Goal: Task Accomplishment & Management: Use online tool/utility

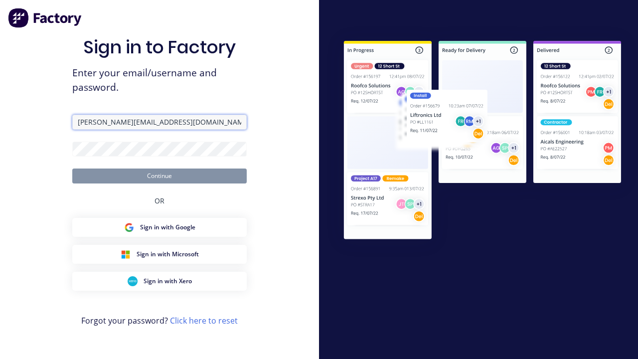
type input "[PERSON_NAME][EMAIL_ADDRESS][DOMAIN_NAME]"
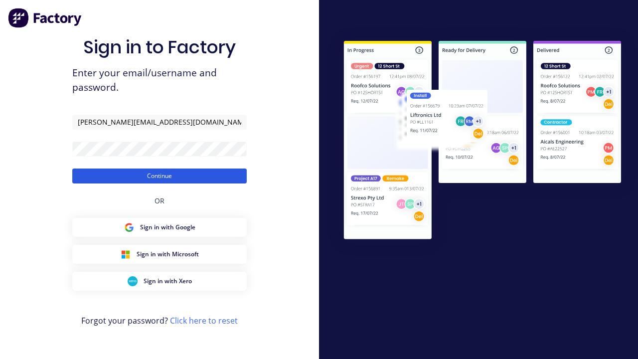
click at [160, 176] on button "Continue" at bounding box center [159, 176] width 175 height 15
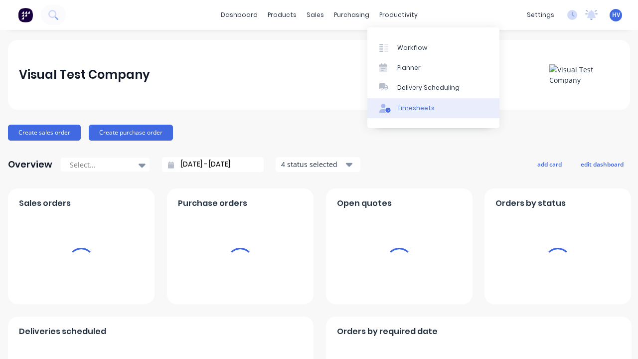
click at [433, 108] on link "Timesheets" at bounding box center [434, 108] width 132 height 20
